Goal: Information Seeking & Learning: Learn about a topic

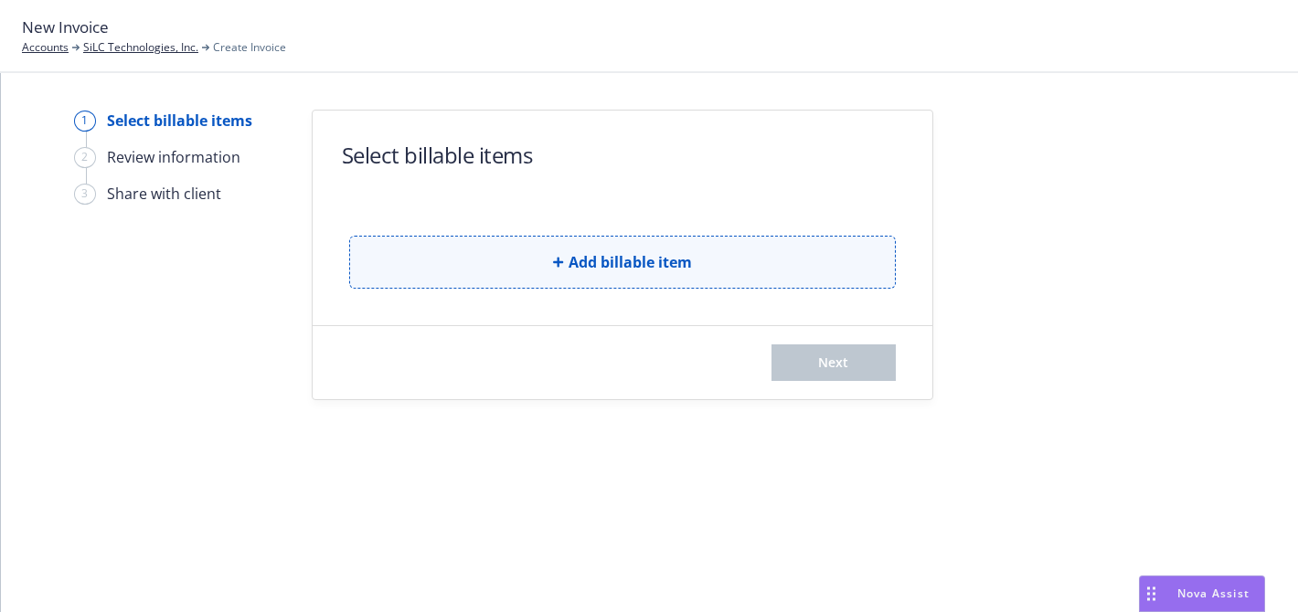
click at [426, 258] on button "Add billable item" at bounding box center [622, 262] width 546 height 53
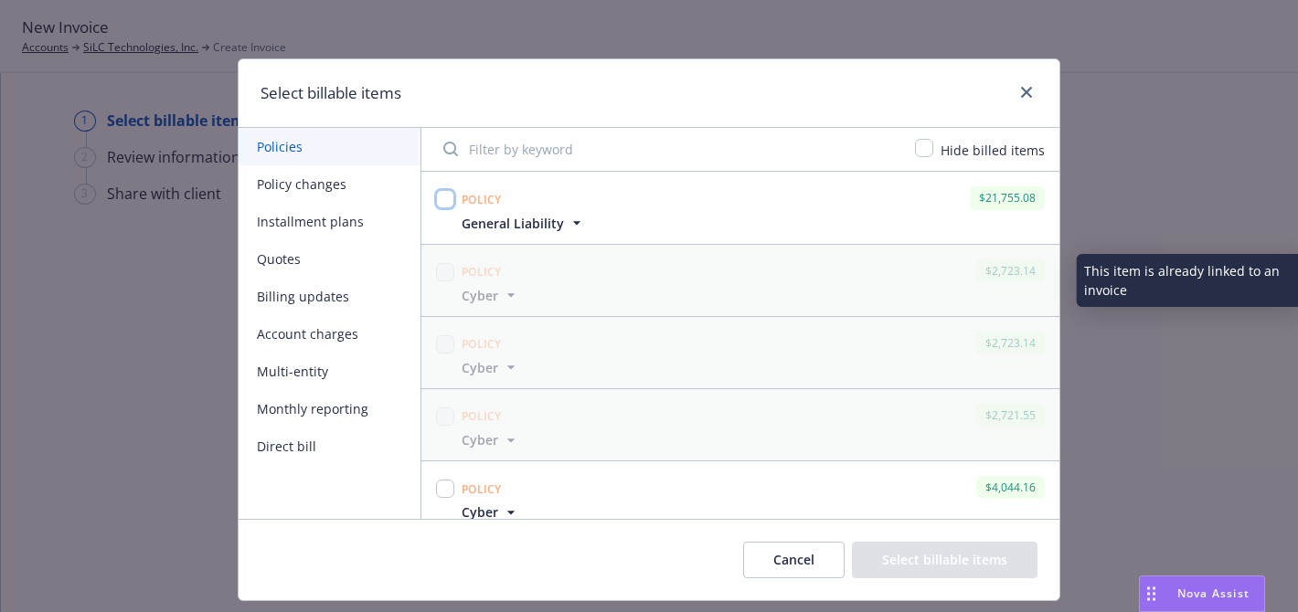
click at [441, 192] on input "checkbox" at bounding box center [445, 199] width 18 height 18
checkbox input "true"
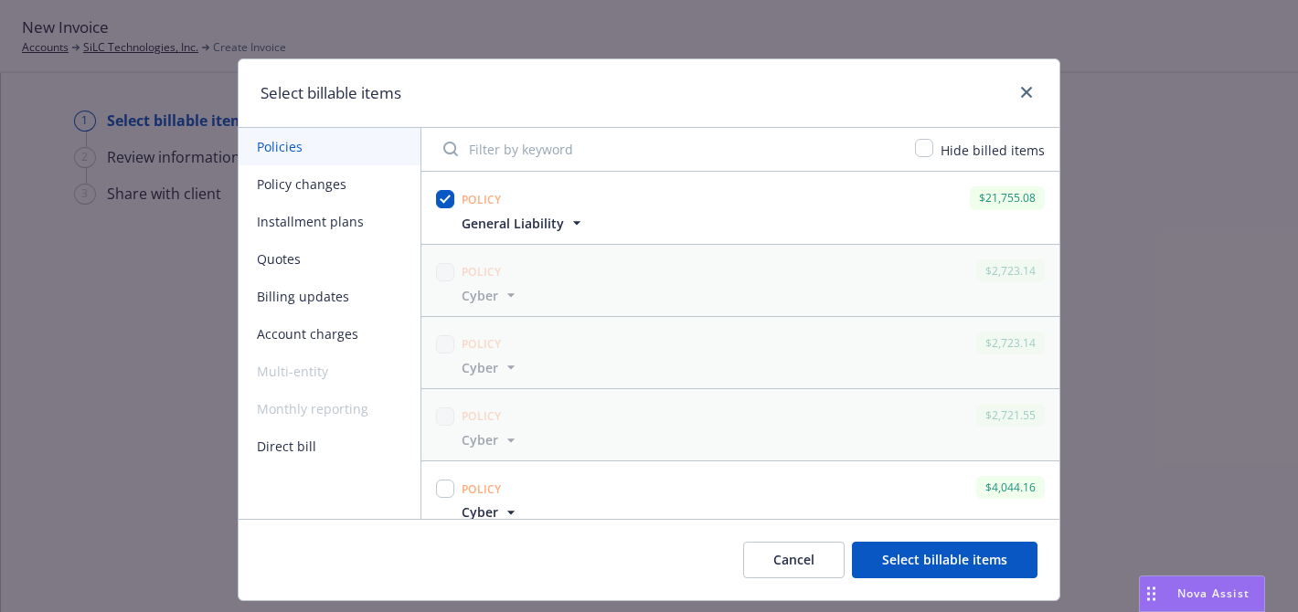
click at [889, 559] on button "Select billable items" at bounding box center [945, 560] width 186 height 37
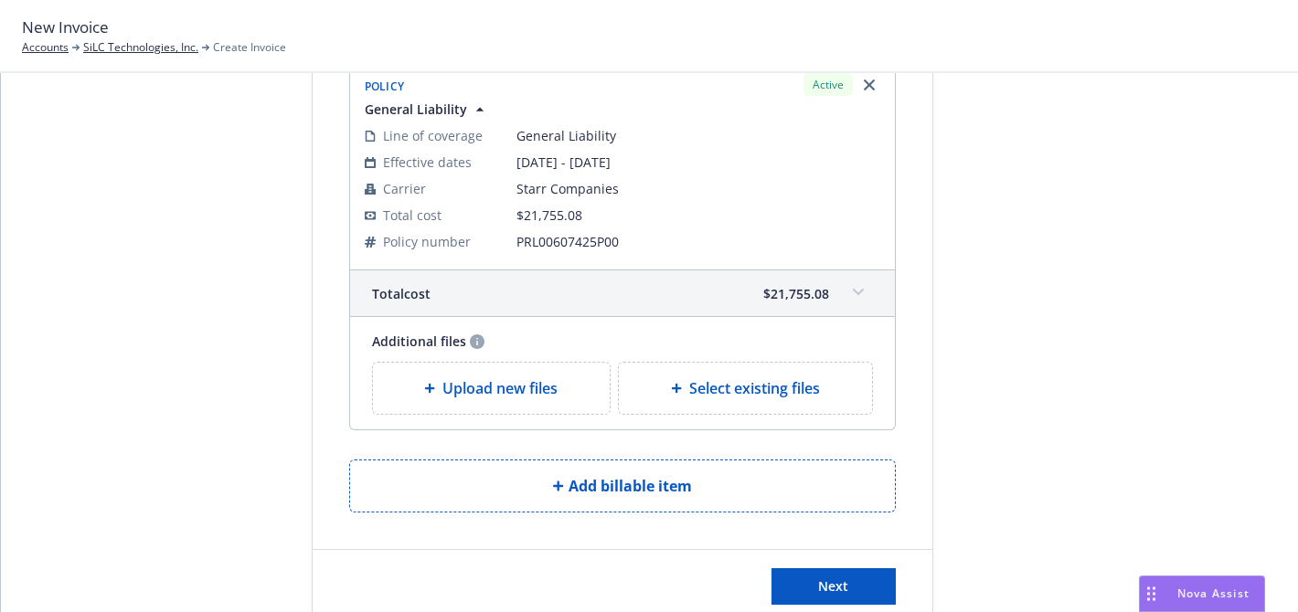
scroll to position [197, 0]
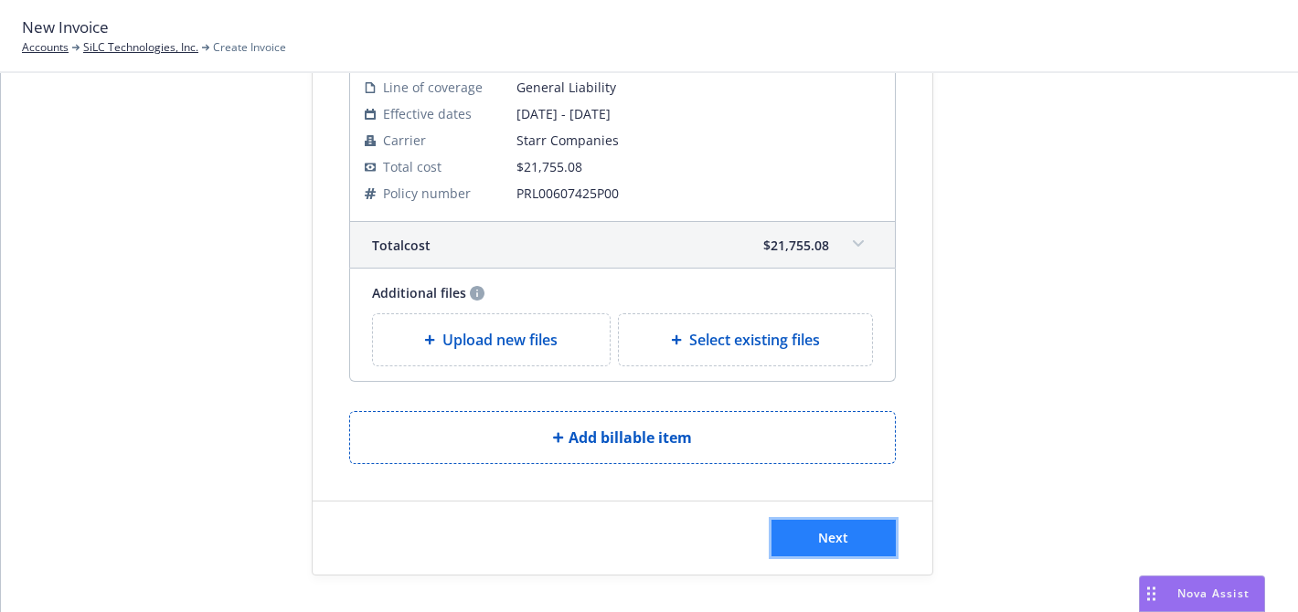
click at [812, 532] on button "Next" at bounding box center [833, 538] width 124 height 37
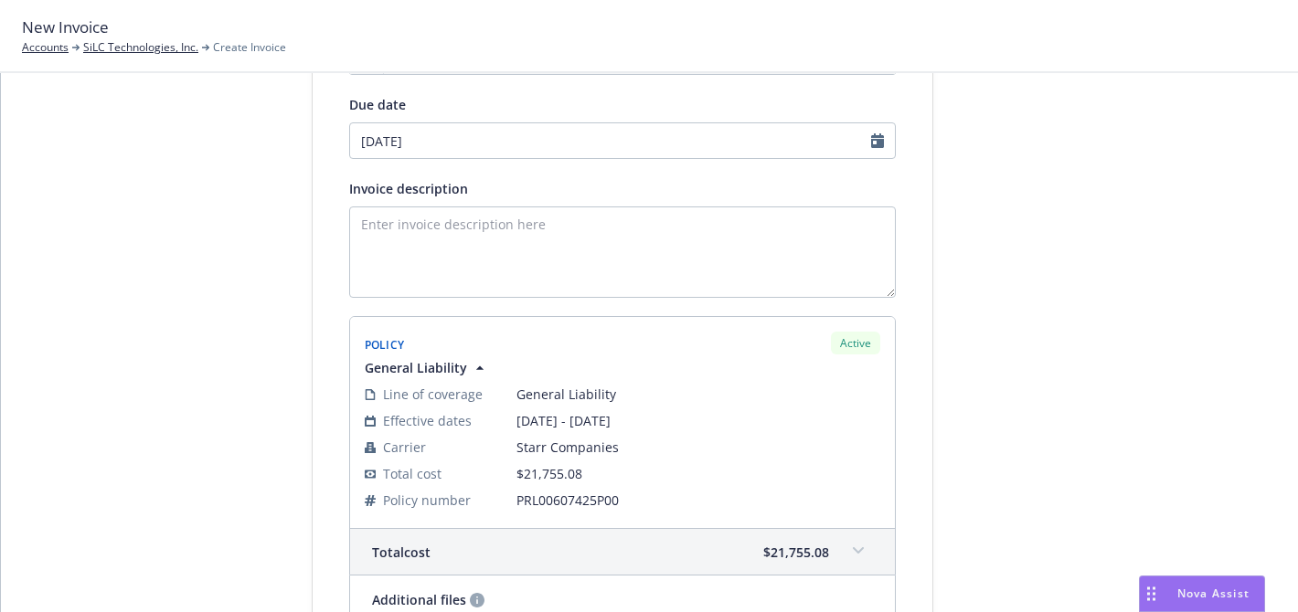
scroll to position [0, 0]
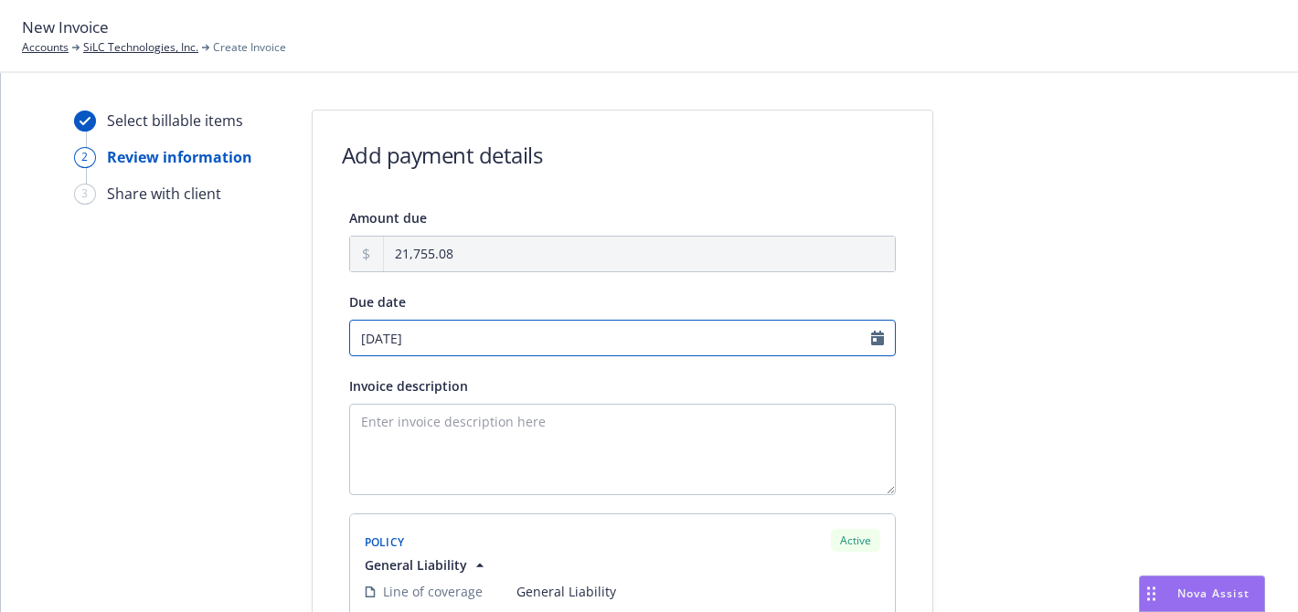
click at [407, 339] on input "08/27/2025" at bounding box center [622, 338] width 546 height 37
select select "August"
select select "2025"
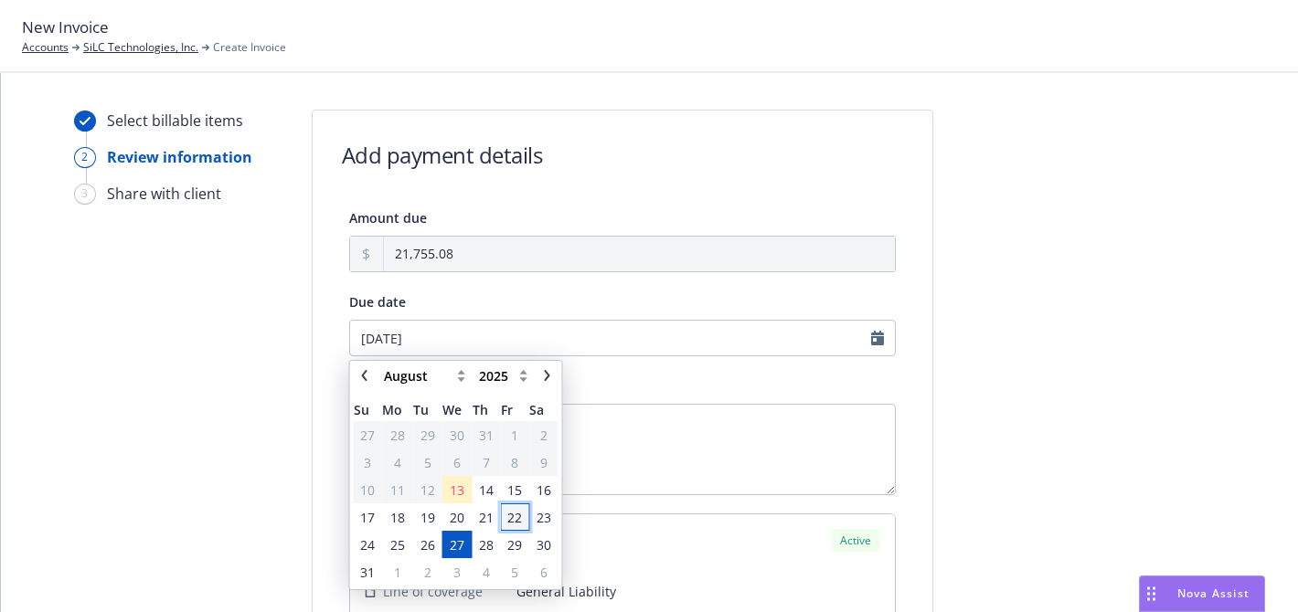
click at [519, 522] on span "22" at bounding box center [514, 517] width 15 height 19
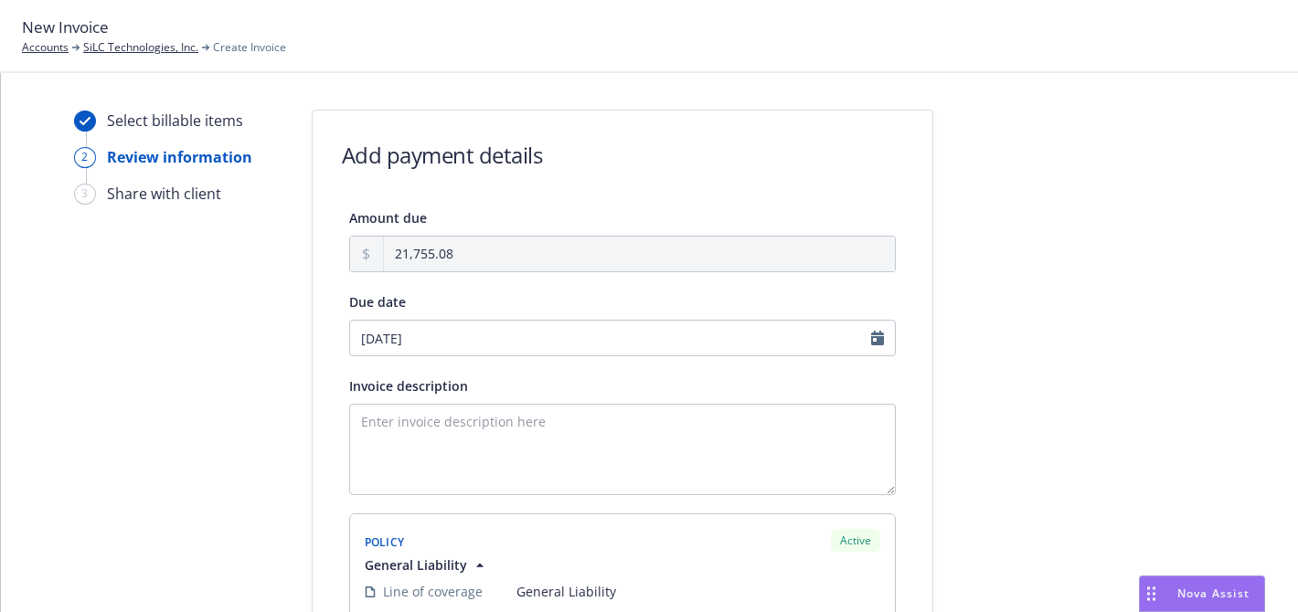
type input "08/22/2025"
select select "August"
select select "2025"
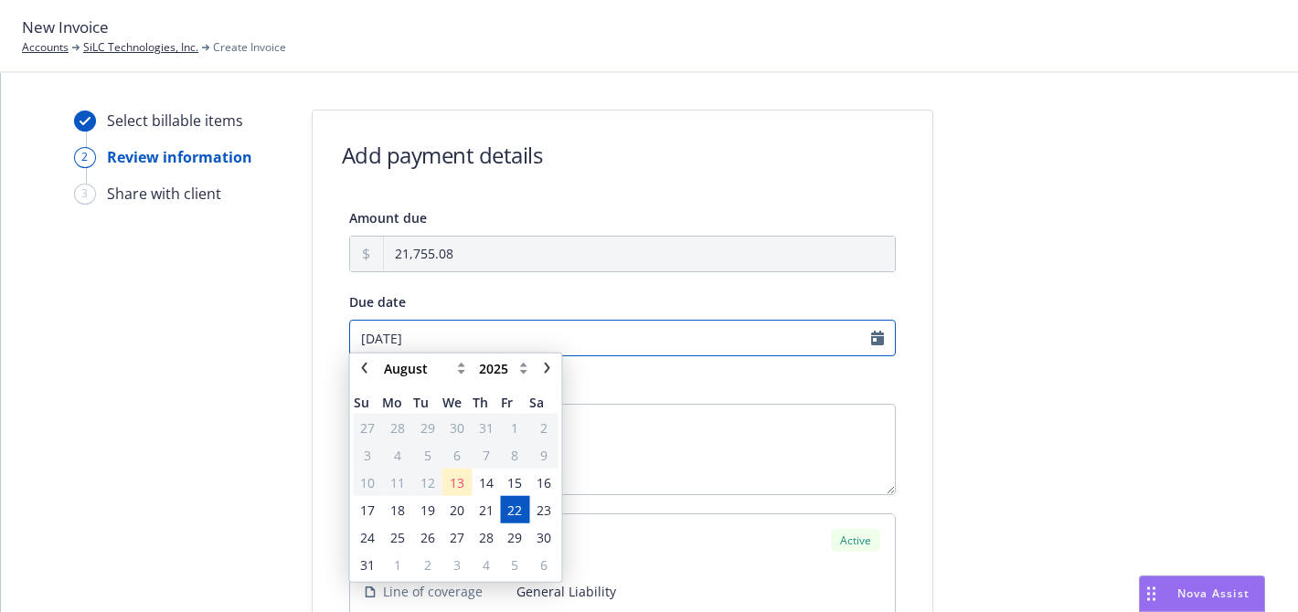
click at [406, 334] on input "08/22/2025" at bounding box center [622, 338] width 546 height 37
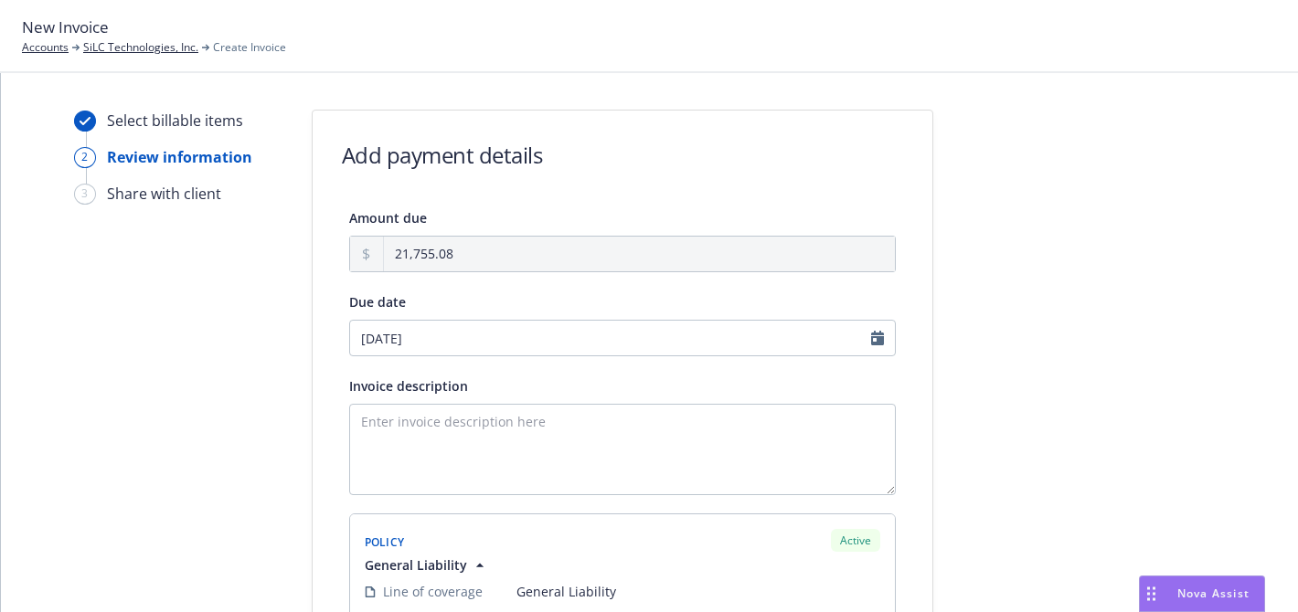
click at [540, 486] on span "16" at bounding box center [543, 490] width 15 height 19
type input "[DATE]"
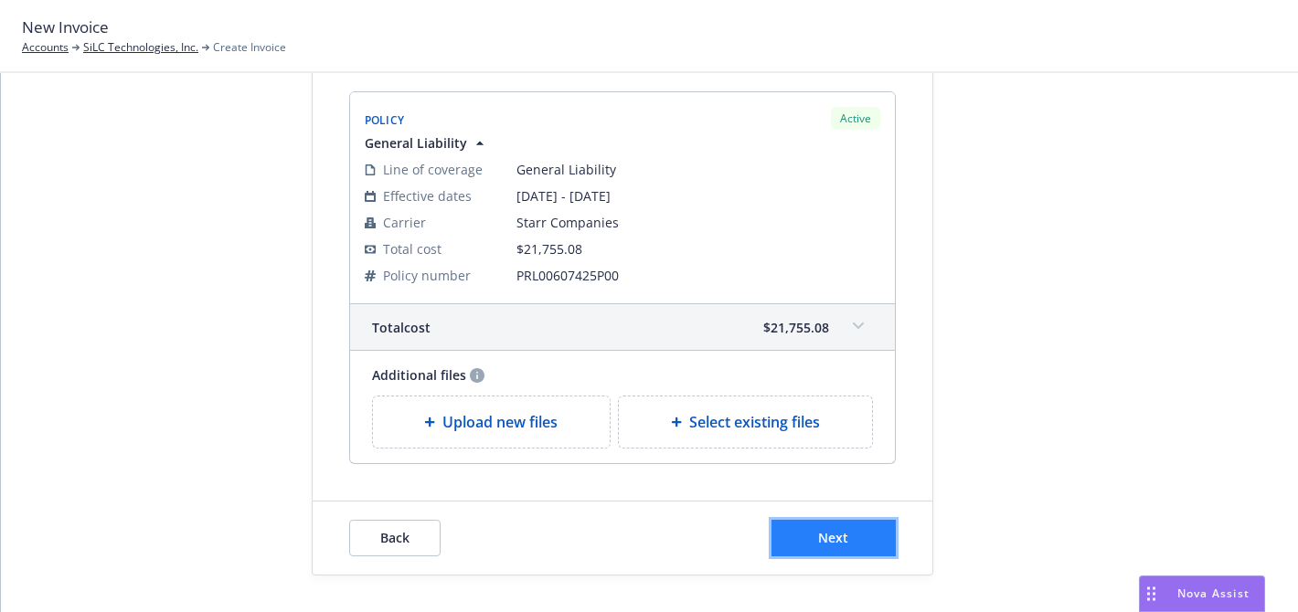
click at [825, 525] on button "Next" at bounding box center [833, 538] width 124 height 37
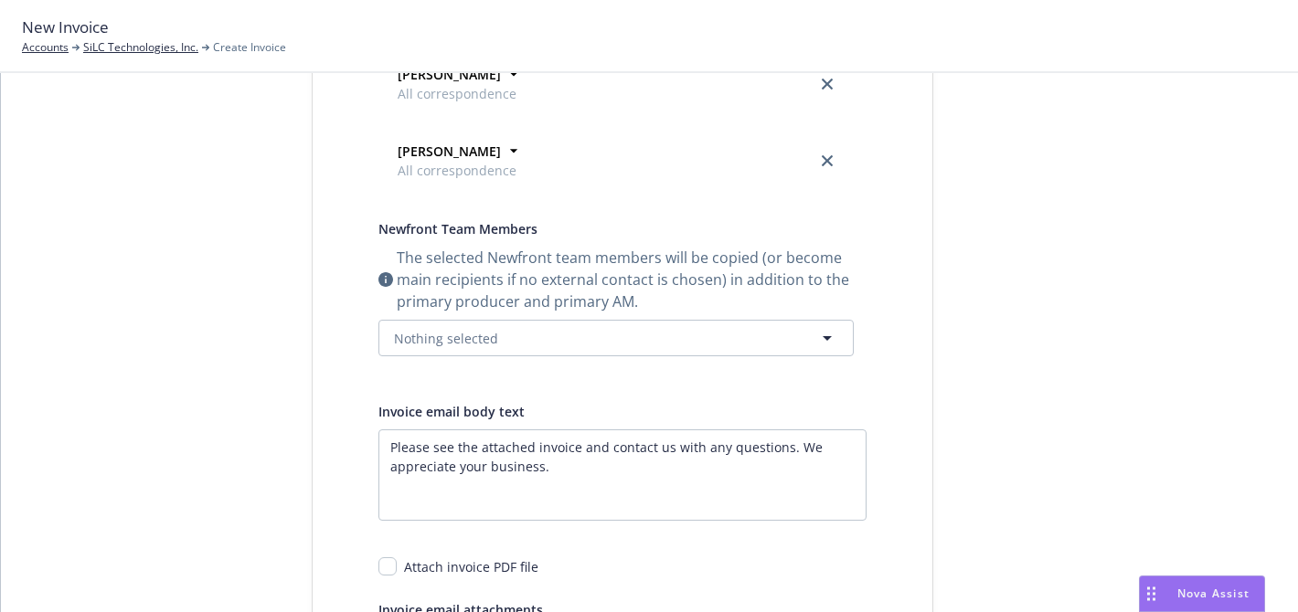
scroll to position [0, 0]
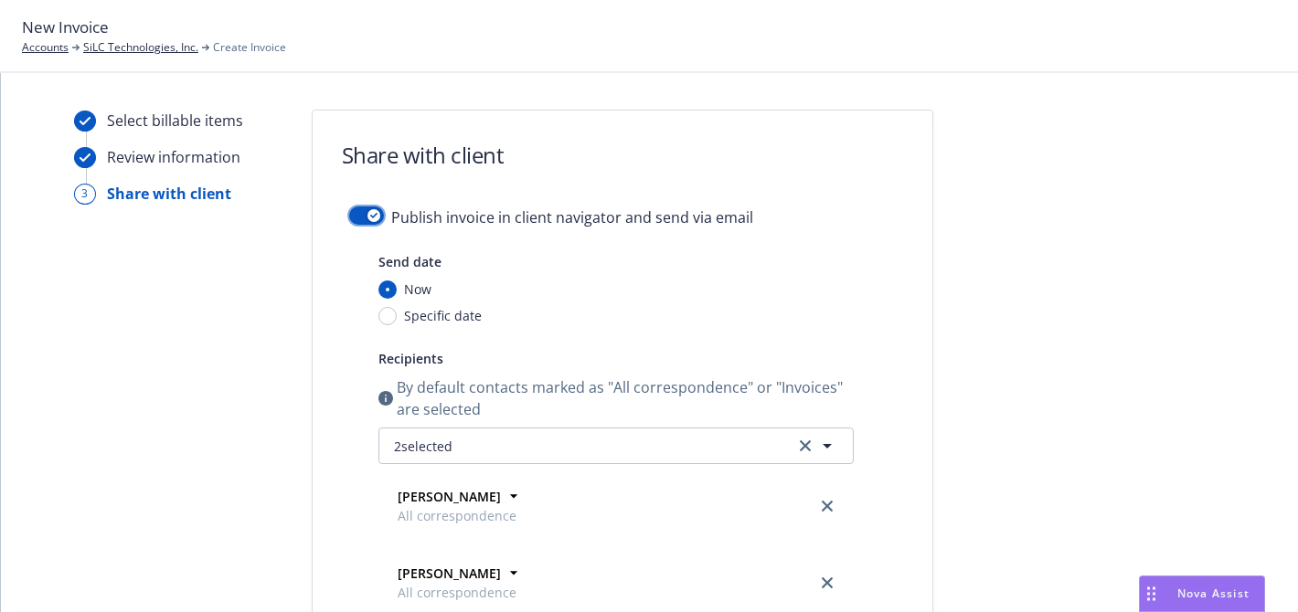
click at [361, 216] on button "button" at bounding box center [366, 216] width 35 height 18
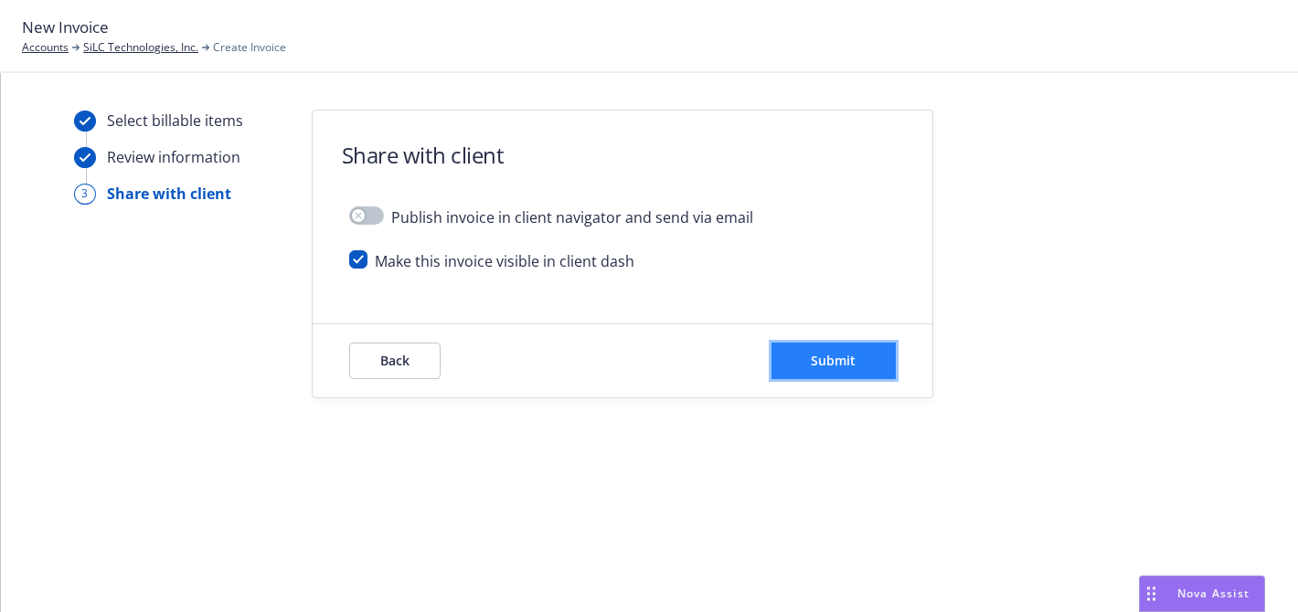
click at [771, 346] on button "Submit" at bounding box center [833, 361] width 124 height 37
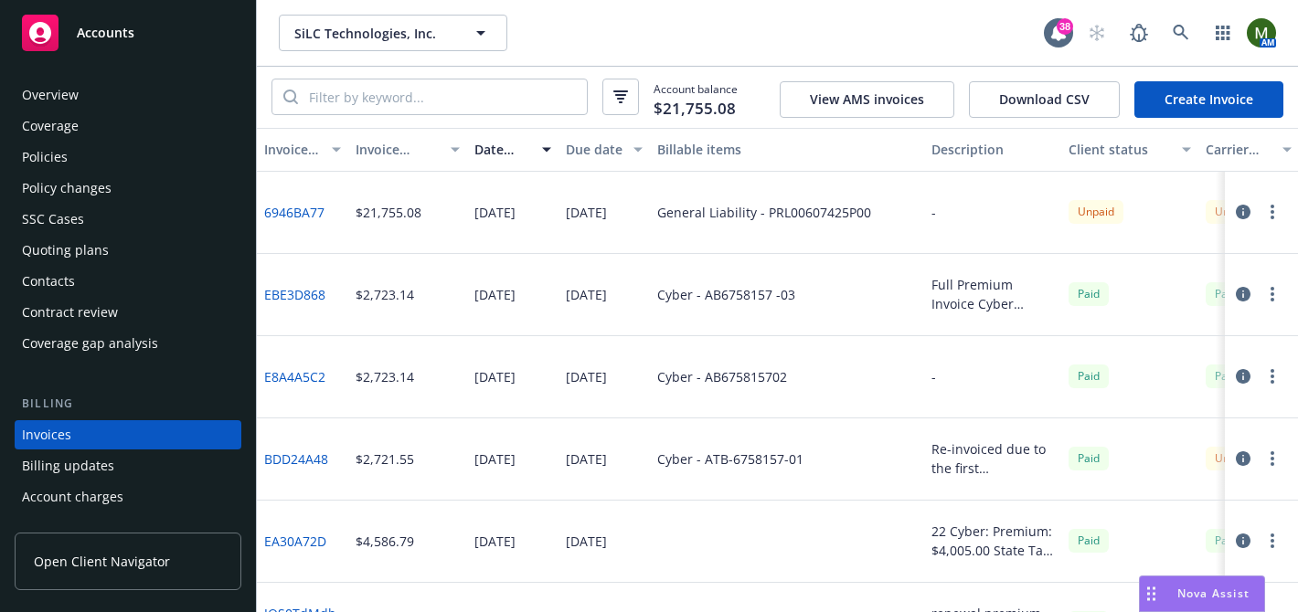
scroll to position [98, 0]
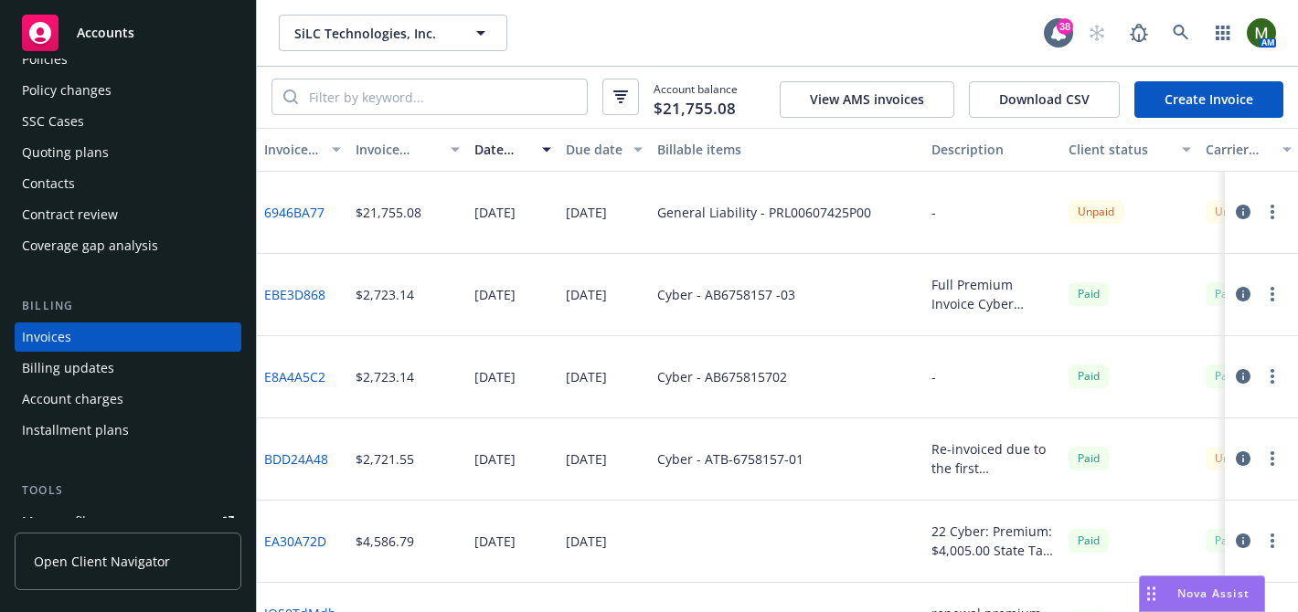
click at [109, 185] on div "Contacts" at bounding box center [128, 183] width 212 height 29
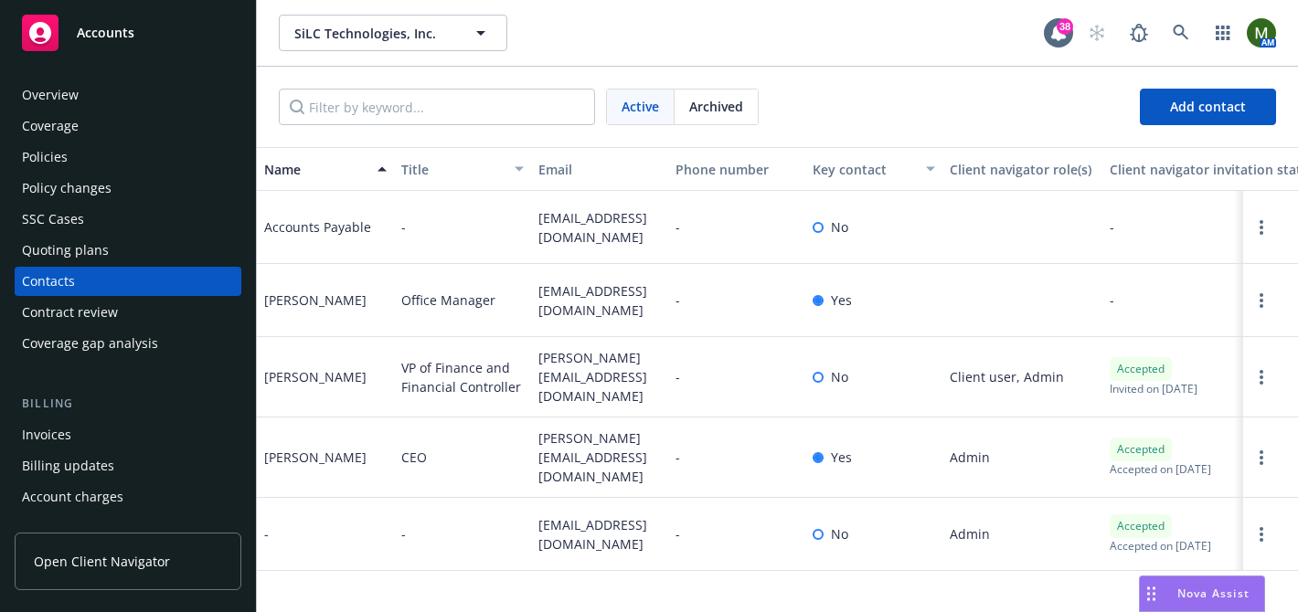
click at [582, 448] on span "[PERSON_NAME][EMAIL_ADDRESS][DOMAIN_NAME]" at bounding box center [599, 458] width 122 height 58
copy span "[PERSON_NAME][EMAIL_ADDRESS][DOMAIN_NAME]"
click at [60, 99] on div "Overview" at bounding box center [50, 94] width 57 height 29
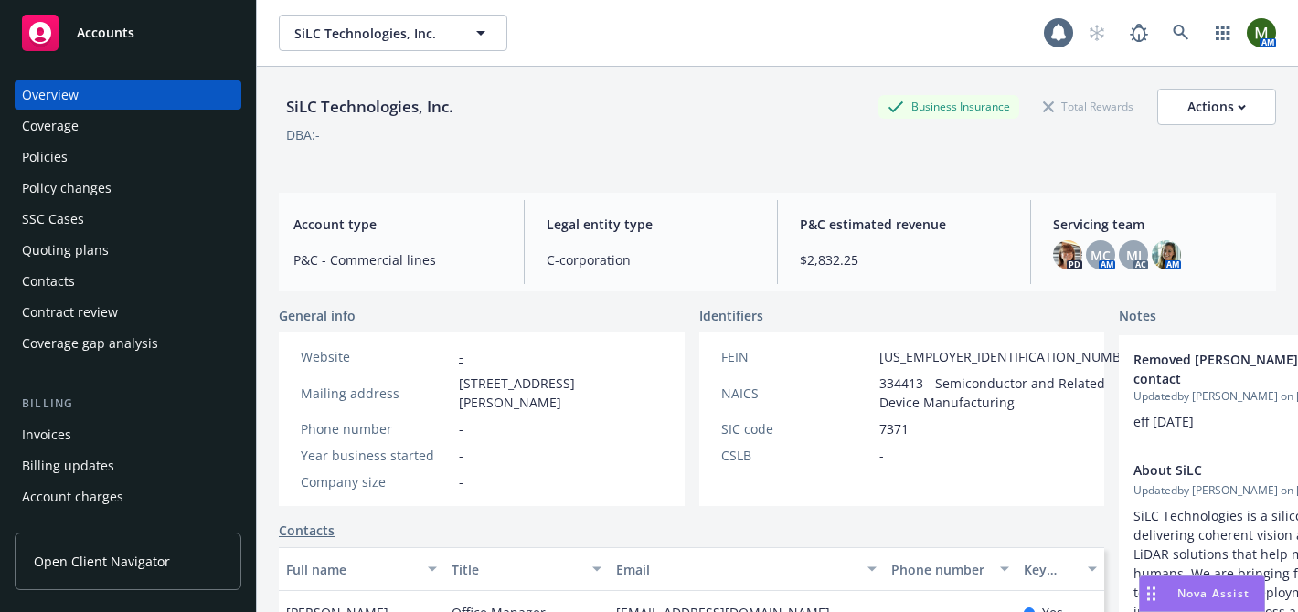
click at [377, 106] on div "SiLC Technologies, Inc." at bounding box center [370, 107] width 182 height 24
copy div "SiLC Technologies, Inc."
click at [99, 158] on div "Policies" at bounding box center [128, 157] width 212 height 29
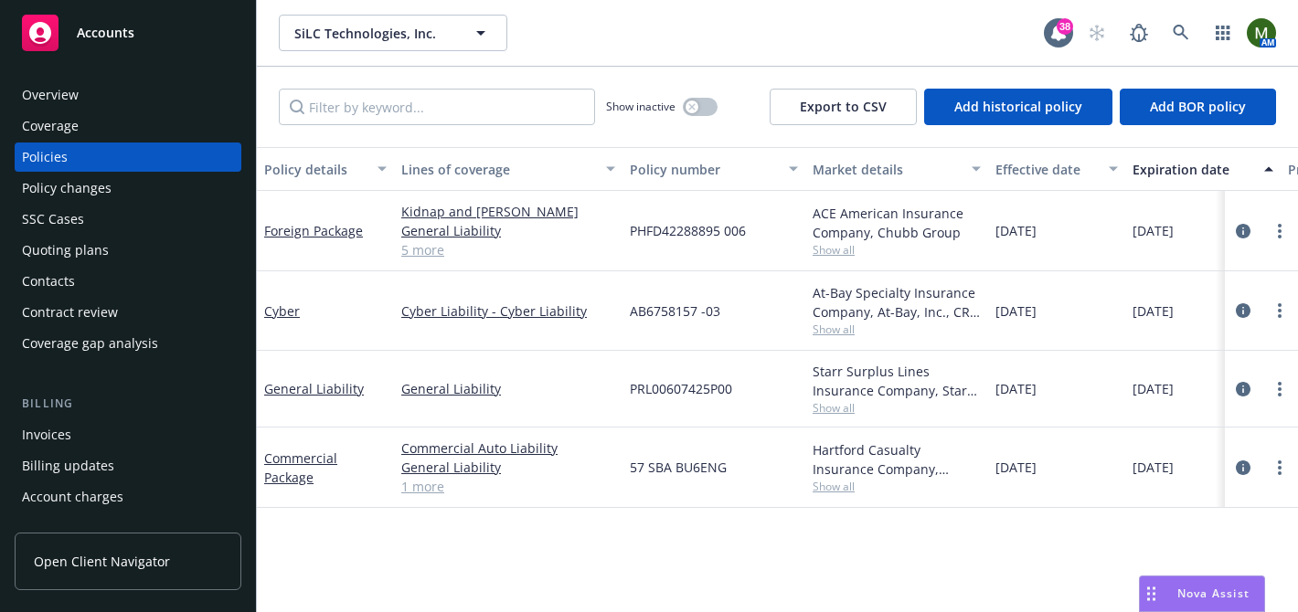
click at [133, 242] on div "Quoting plans" at bounding box center [128, 250] width 212 height 29
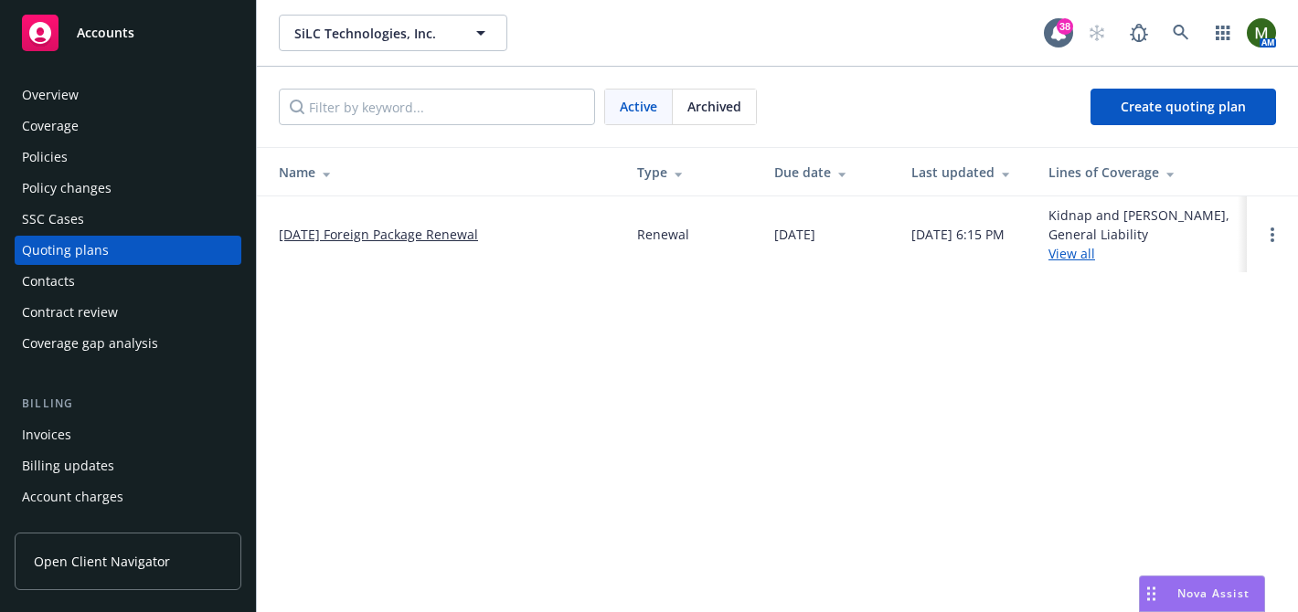
click at [453, 228] on link "[DATE] Foreign Package Renewal" at bounding box center [378, 234] width 199 height 19
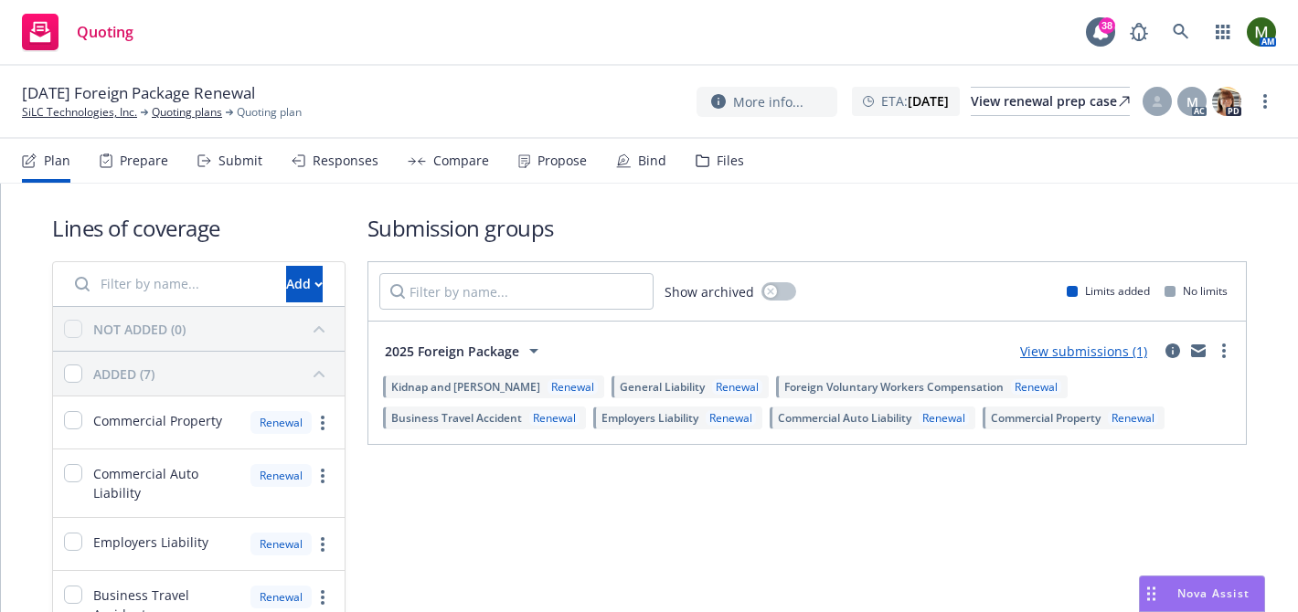
click at [134, 156] on div "Prepare" at bounding box center [144, 161] width 48 height 15
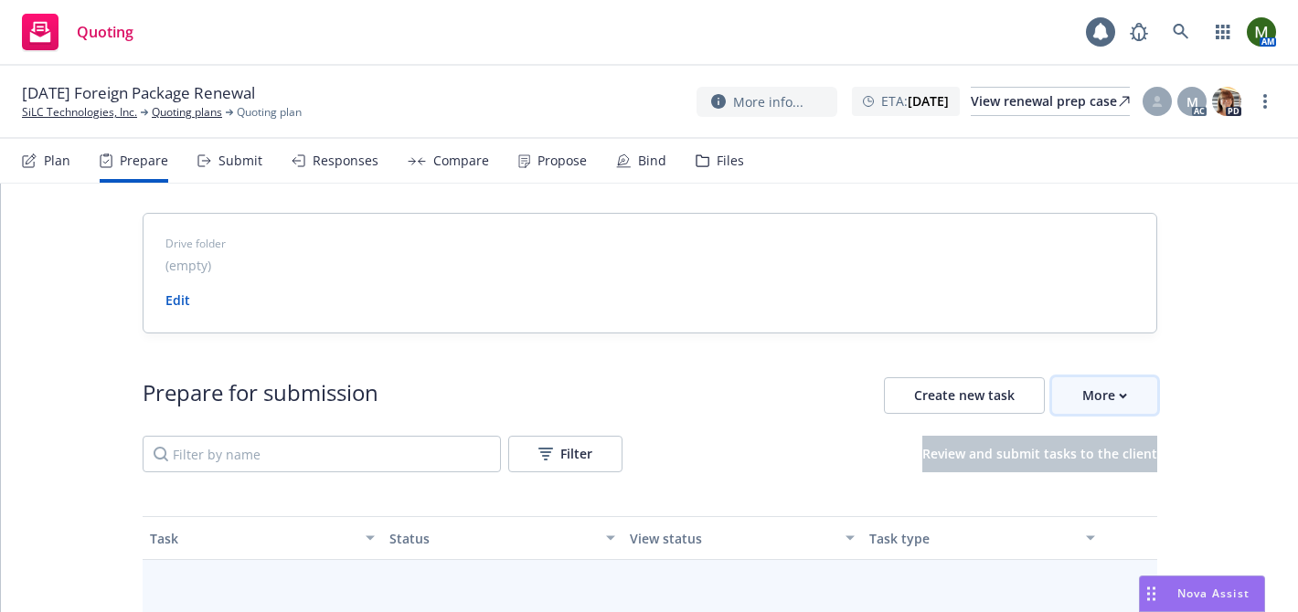
click at [1105, 398] on div "More" at bounding box center [1104, 395] width 45 height 35
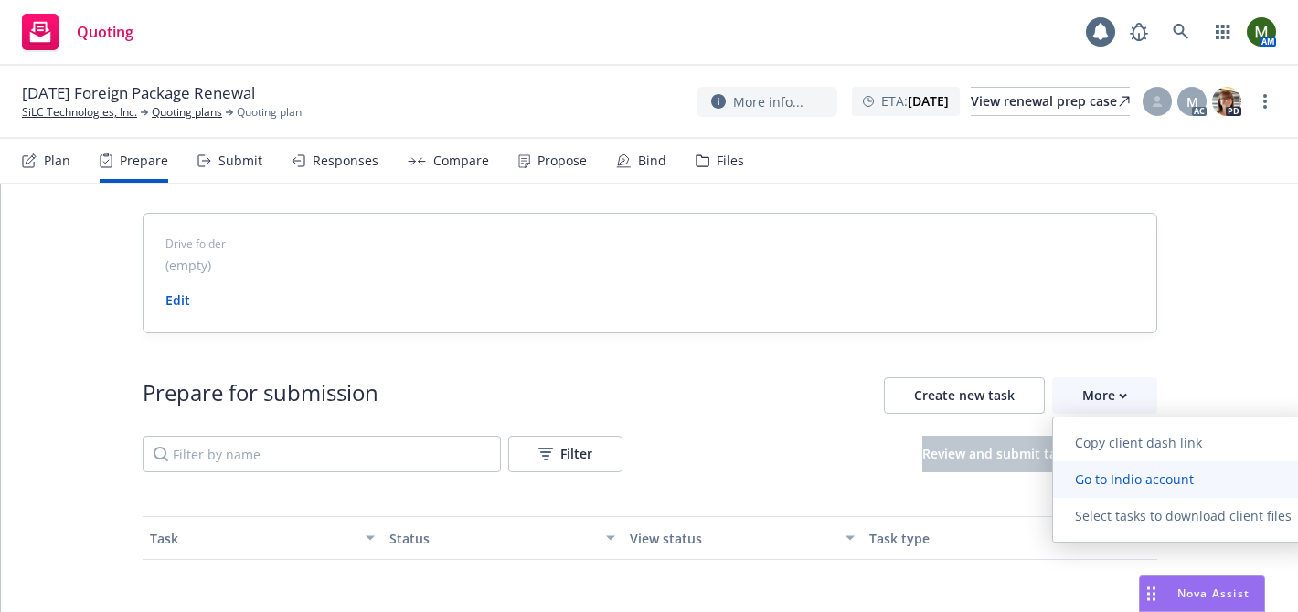
click at [1106, 464] on link "Go to Indio account" at bounding box center [1183, 479] width 260 height 37
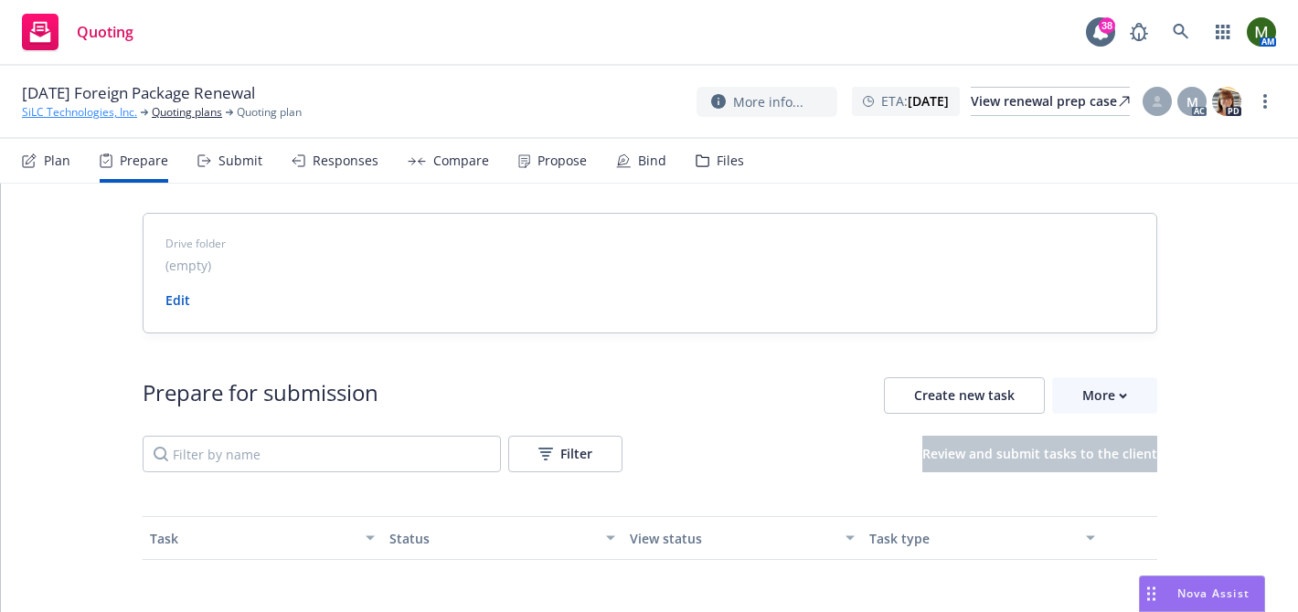
click at [97, 110] on link "SiLC Technologies, Inc." at bounding box center [79, 112] width 115 height 16
